Goal: Complete application form: Complete application form

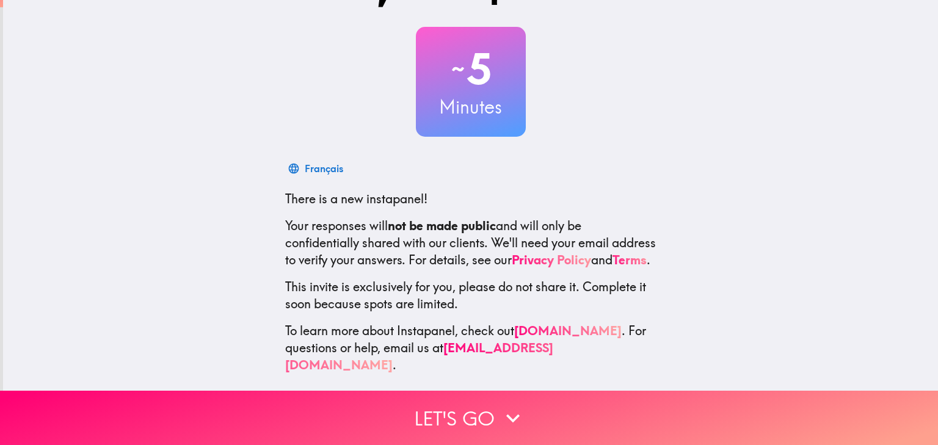
scroll to position [54, 0]
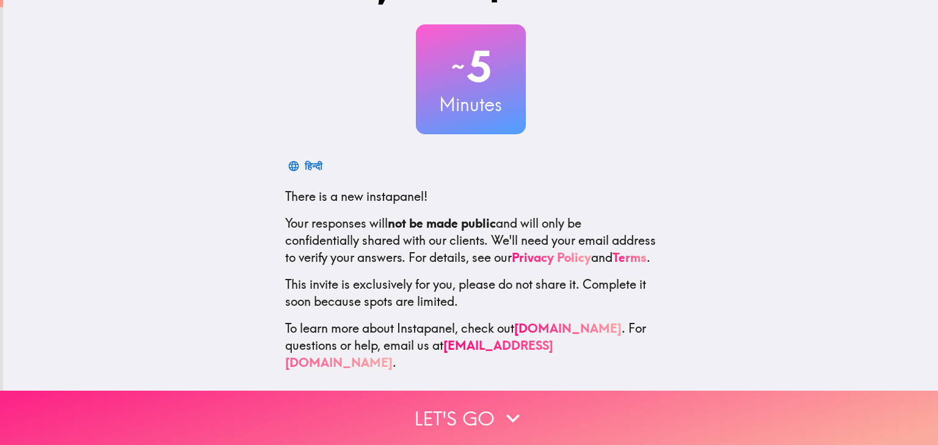
click at [513, 419] on icon "button" at bounding box center [512, 418] width 13 height 9
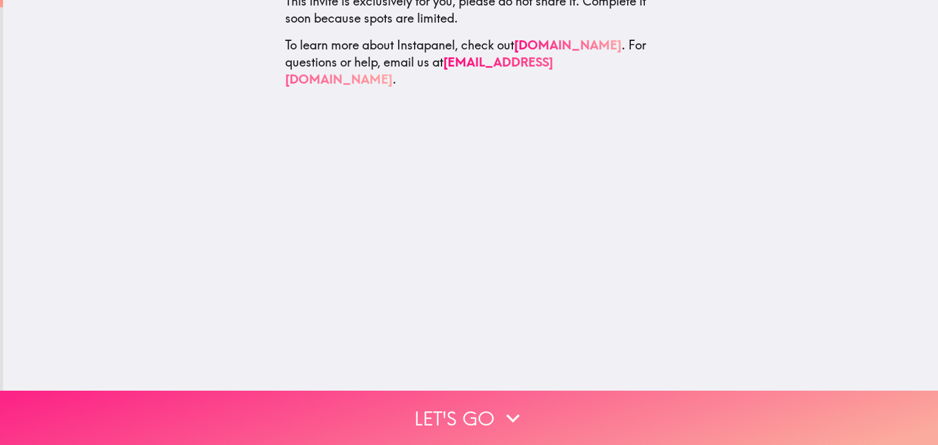
scroll to position [0, 0]
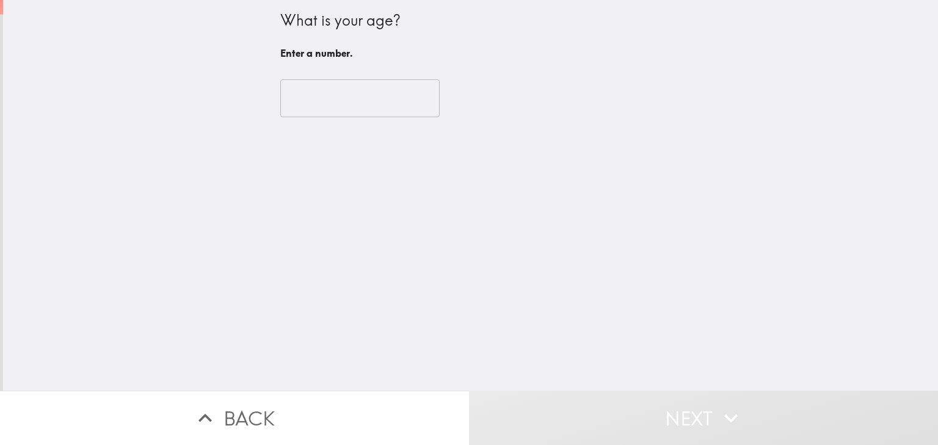
click at [334, 100] on input "number" at bounding box center [359, 98] width 159 height 38
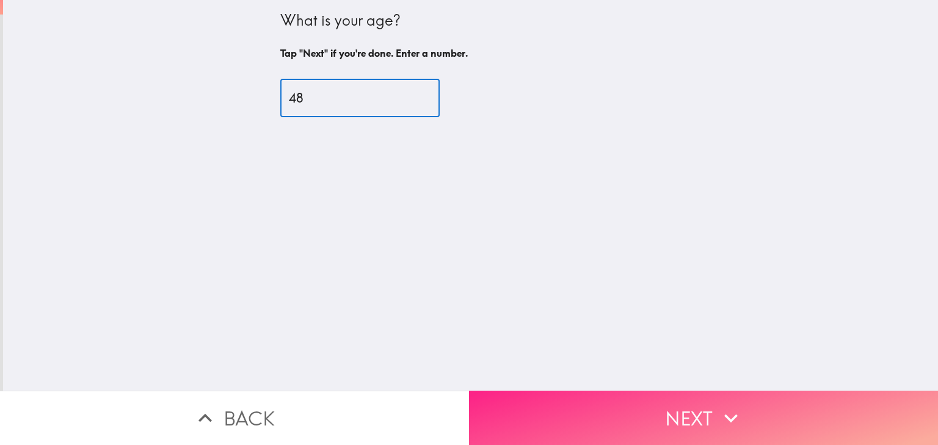
type input "48"
click at [595, 432] on button "Next" at bounding box center [703, 418] width 469 height 54
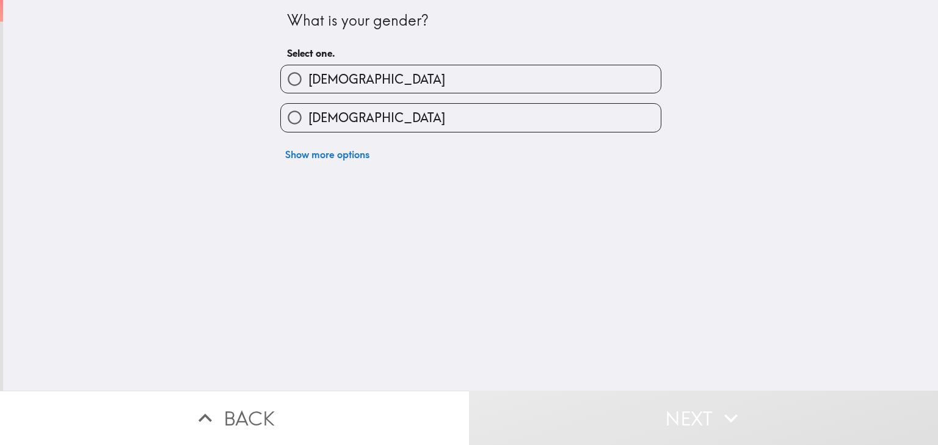
click at [358, 65] on label "[DEMOGRAPHIC_DATA]" at bounding box center [471, 78] width 380 height 27
click at [308, 65] on input "[DEMOGRAPHIC_DATA]" at bounding box center [294, 78] width 27 height 27
radio input "true"
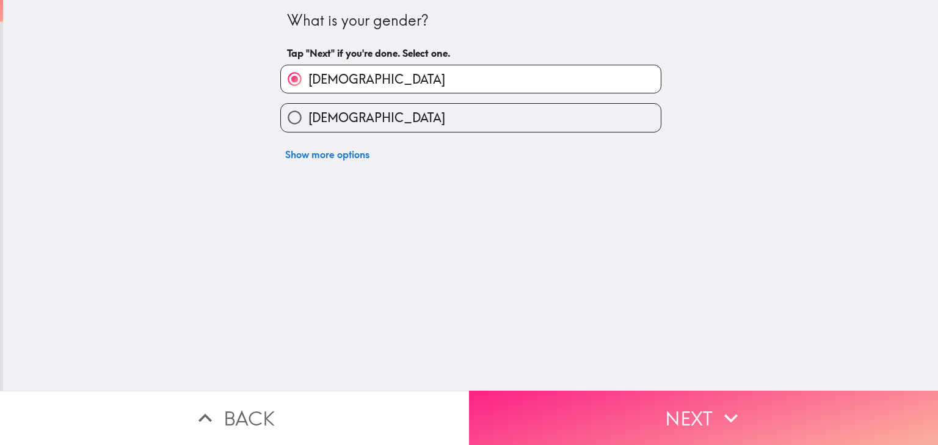
click at [554, 409] on button "Next" at bounding box center [703, 418] width 469 height 54
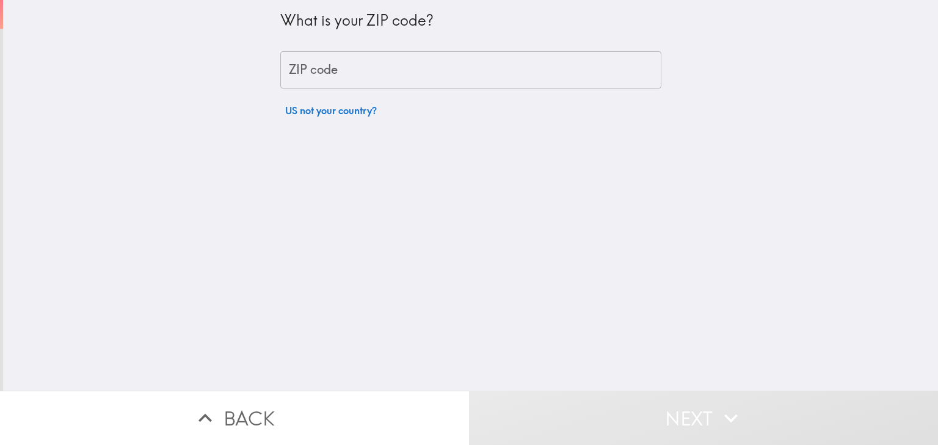
click at [371, 71] on input "ZIP code" at bounding box center [470, 70] width 381 height 38
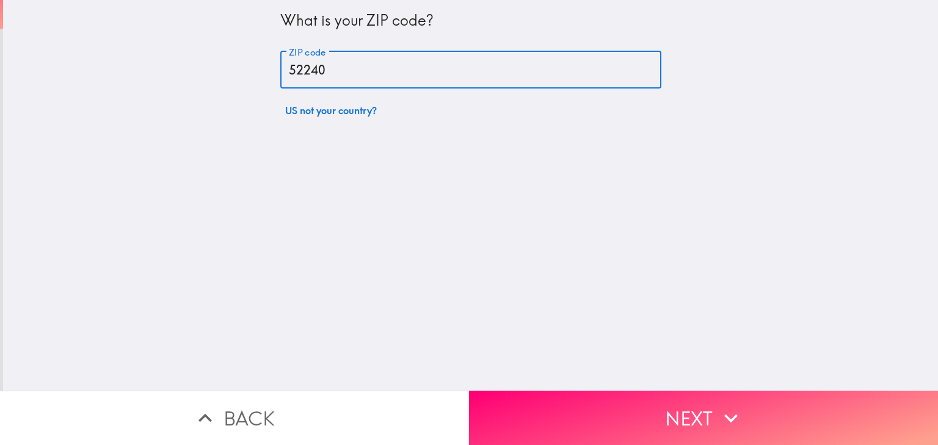
type input "52240"
click at [578, 271] on div "What is your ZIP code? ZIP code 52240 ZIP code US not your country?" at bounding box center [470, 195] width 935 height 391
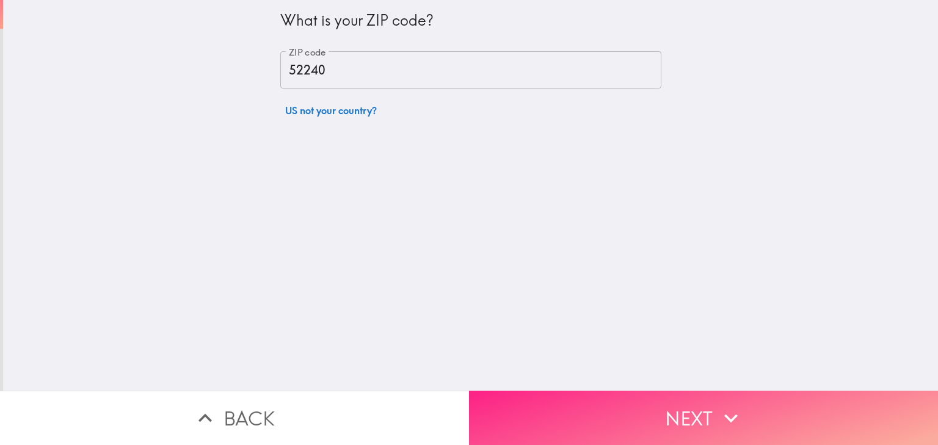
click at [576, 409] on button "Next" at bounding box center [703, 418] width 469 height 54
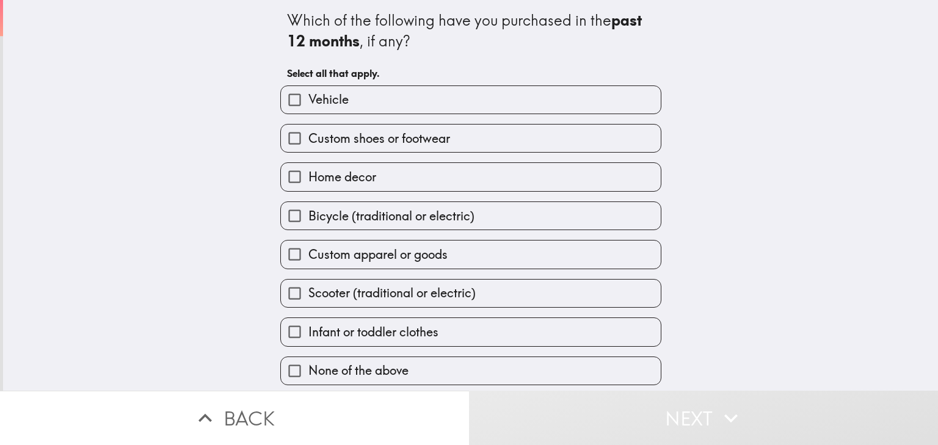
click at [357, 142] on span "Custom shoes or footwear" at bounding box center [379, 138] width 142 height 17
click at [308, 142] on input "Custom shoes or footwear" at bounding box center [294, 138] width 27 height 27
checkbox input "true"
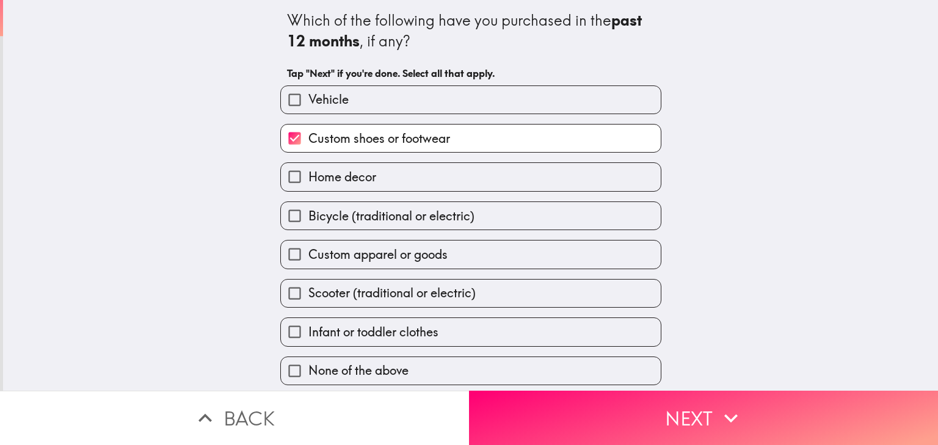
click at [356, 250] on span "Custom apparel or goods" at bounding box center [377, 254] width 139 height 17
click at [308, 250] on input "Custom apparel or goods" at bounding box center [294, 254] width 27 height 27
checkbox input "true"
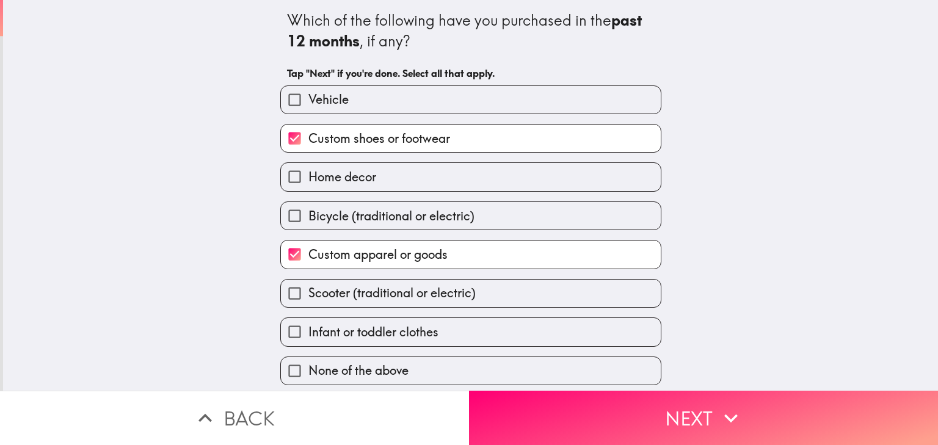
click at [363, 222] on span "Bicycle (traditional or electric)" at bounding box center [391, 216] width 166 height 17
click at [308, 222] on input "Bicycle (traditional or electric)" at bounding box center [294, 215] width 27 height 27
checkbox input "true"
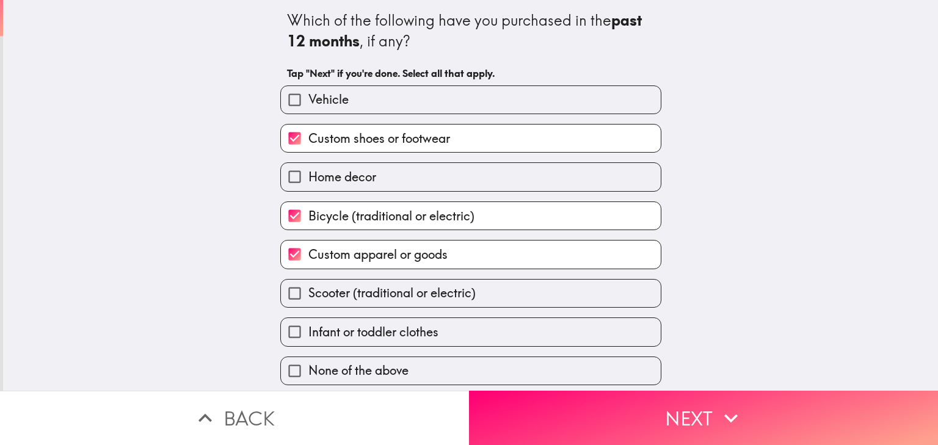
click at [362, 183] on span "Home decor" at bounding box center [342, 177] width 68 height 17
click at [308, 183] on input "Home decor" at bounding box center [294, 176] width 27 height 27
checkbox input "true"
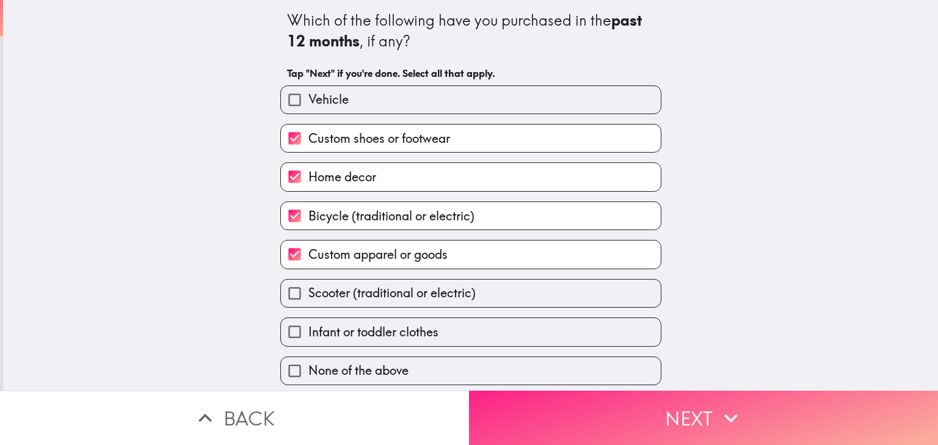
click at [547, 416] on button "Next" at bounding box center [703, 418] width 469 height 54
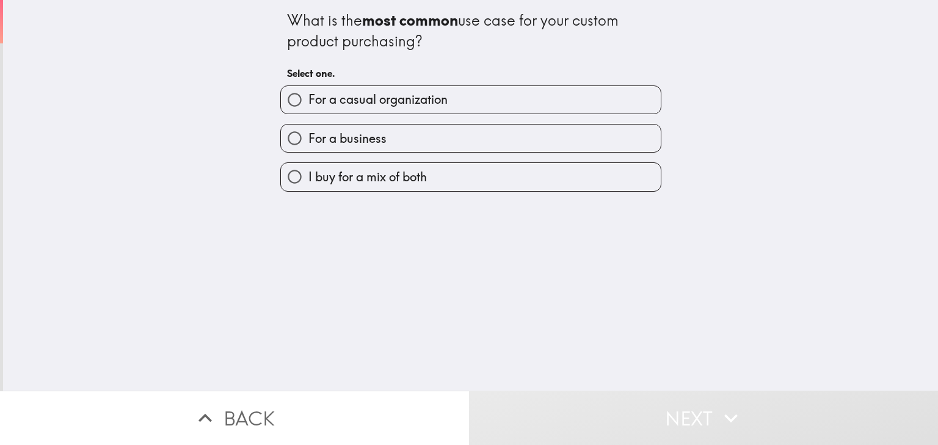
click at [408, 183] on span "I buy for a mix of both" at bounding box center [367, 177] width 118 height 17
click at [308, 183] on input "I buy for a mix of both" at bounding box center [294, 176] width 27 height 27
radio input "true"
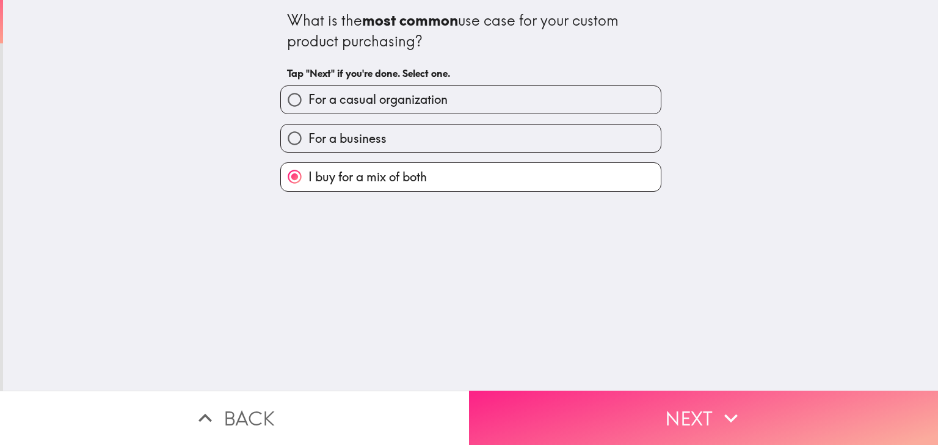
click at [553, 410] on button "Next" at bounding box center [703, 418] width 469 height 54
